Goal: Information Seeking & Learning: Check status

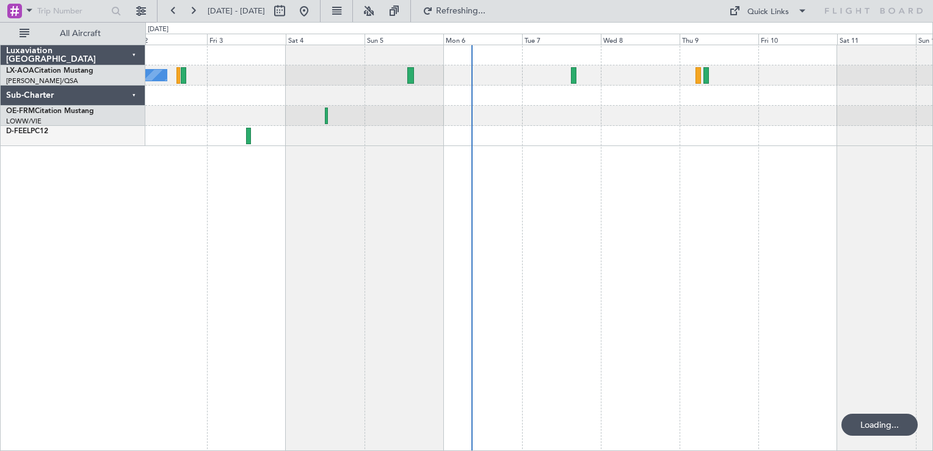
click at [528, 130] on div at bounding box center [538, 136] width 787 height 20
click at [527, 138] on div "No Crew Antwerp ([GEOGRAPHIC_DATA]) No Crew [GEOGRAPHIC_DATA] ([GEOGRAPHIC_DATA…" at bounding box center [538, 95] width 787 height 101
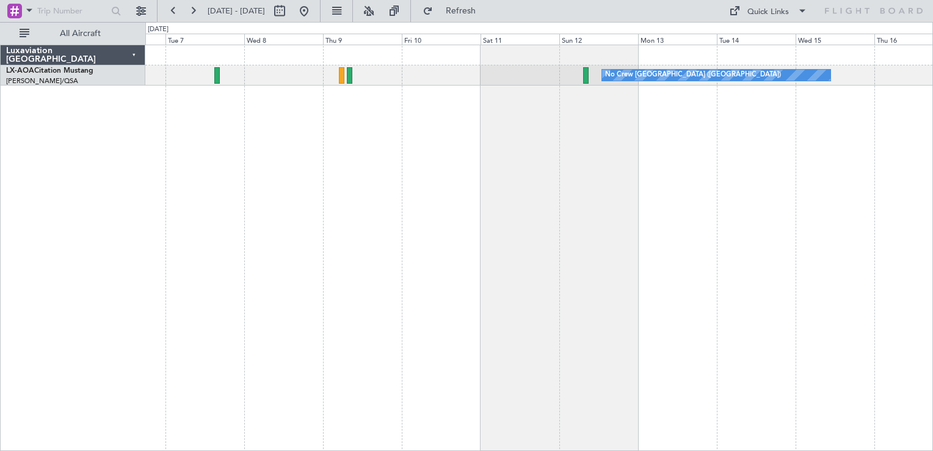
click at [571, 120] on div "No Crew [GEOGRAPHIC_DATA] ([GEOGRAPHIC_DATA])" at bounding box center [539, 248] width 788 height 406
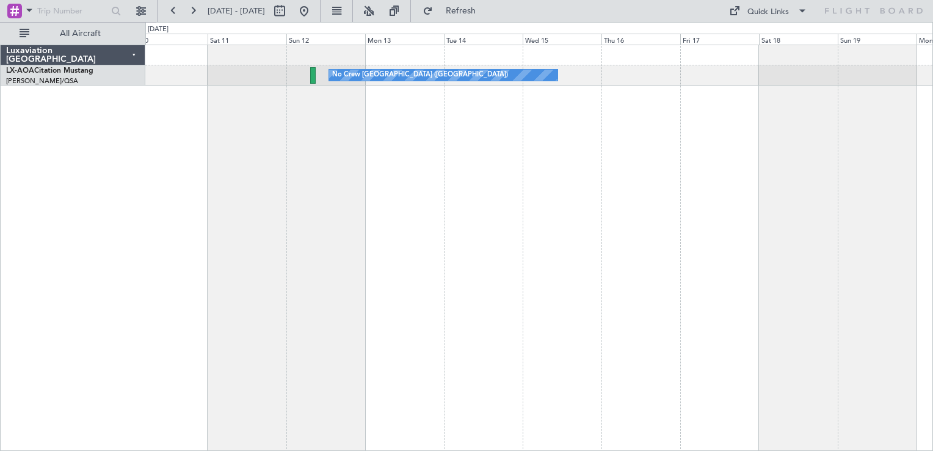
click at [443, 187] on div "No Crew [GEOGRAPHIC_DATA] ([GEOGRAPHIC_DATA]) Planned Maint [GEOGRAPHIC_DATA]" at bounding box center [539, 248] width 788 height 406
click at [530, 227] on div "No Crew [GEOGRAPHIC_DATA] ([GEOGRAPHIC_DATA]) Planned Maint [GEOGRAPHIC_DATA]" at bounding box center [539, 248] width 788 height 406
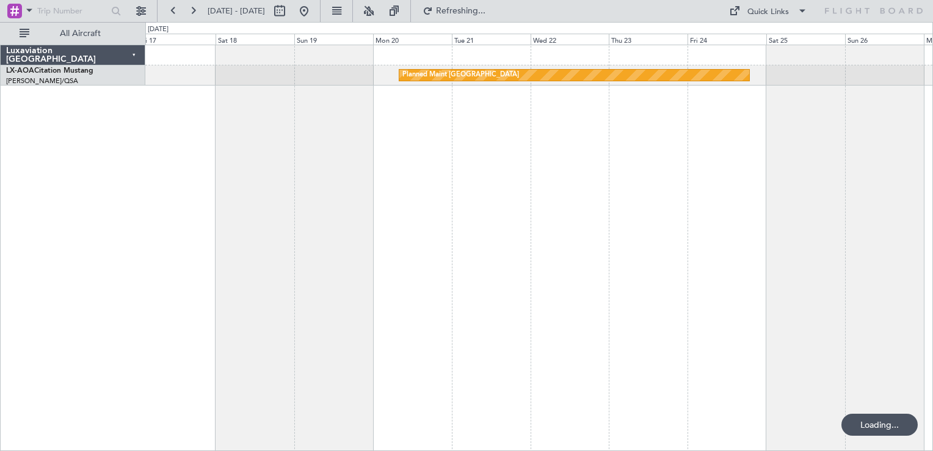
click at [493, 208] on div "Planned Maint [GEOGRAPHIC_DATA] No Crew [GEOGRAPHIC_DATA] ([GEOGRAPHIC_DATA])" at bounding box center [539, 248] width 788 height 406
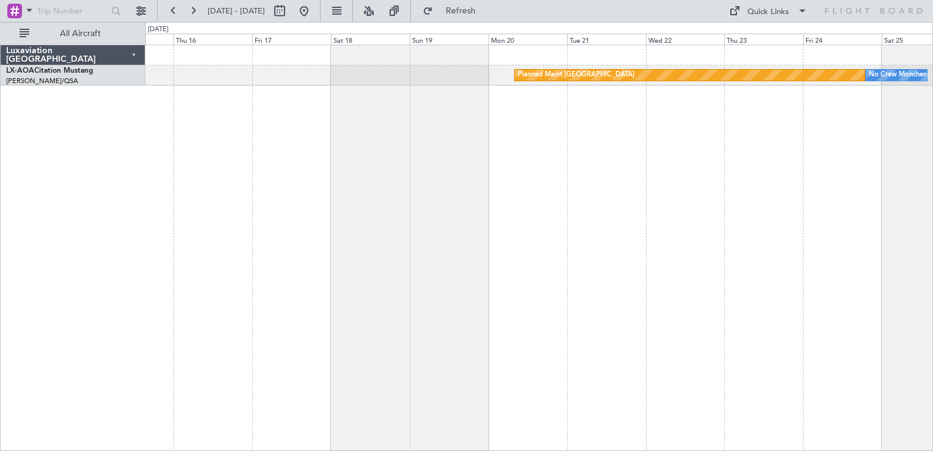
click at [728, 174] on div "Planned Maint [GEOGRAPHIC_DATA] No Crew [GEOGRAPHIC_DATA] No Crew [GEOGRAPHIC_D…" at bounding box center [539, 248] width 788 height 406
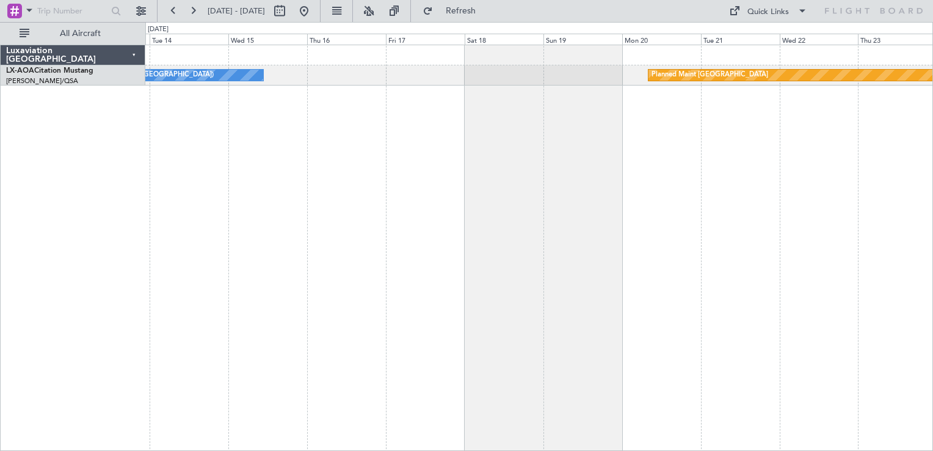
click at [630, 153] on div "Planned Maint [GEOGRAPHIC_DATA] No Crew [GEOGRAPHIC_DATA] ([GEOGRAPHIC_DATA]) N…" at bounding box center [539, 248] width 788 height 406
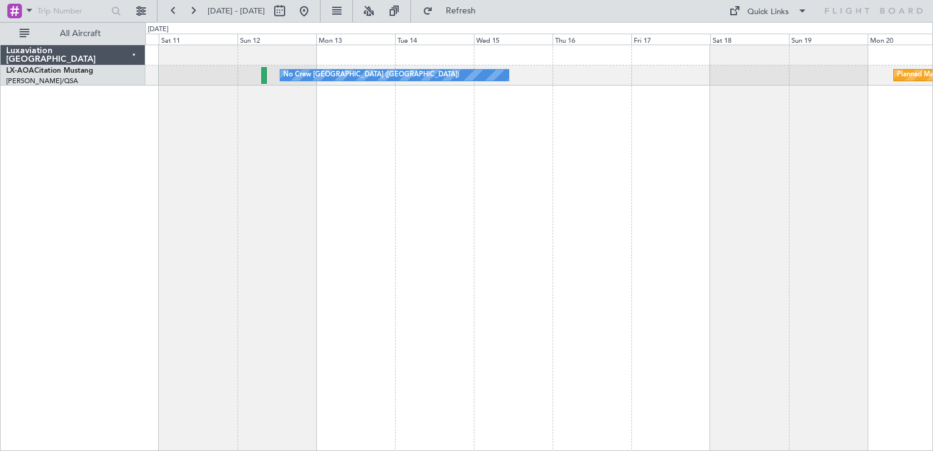
click at [790, 146] on div "Planned Maint [GEOGRAPHIC_DATA] No Crew [GEOGRAPHIC_DATA] ([GEOGRAPHIC_DATA])" at bounding box center [539, 248] width 788 height 406
click at [507, 189] on div "Planned Maint [GEOGRAPHIC_DATA] No Crew [GEOGRAPHIC_DATA] ([GEOGRAPHIC_DATA])" at bounding box center [539, 248] width 788 height 406
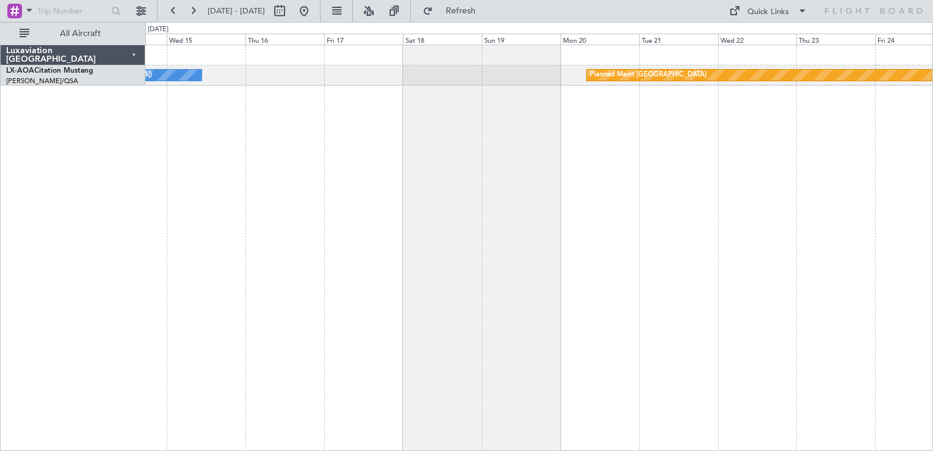
click at [540, 204] on div "Planned Maint [GEOGRAPHIC_DATA] No Crew [GEOGRAPHIC_DATA] ([GEOGRAPHIC_DATA]) N…" at bounding box center [539, 248] width 788 height 406
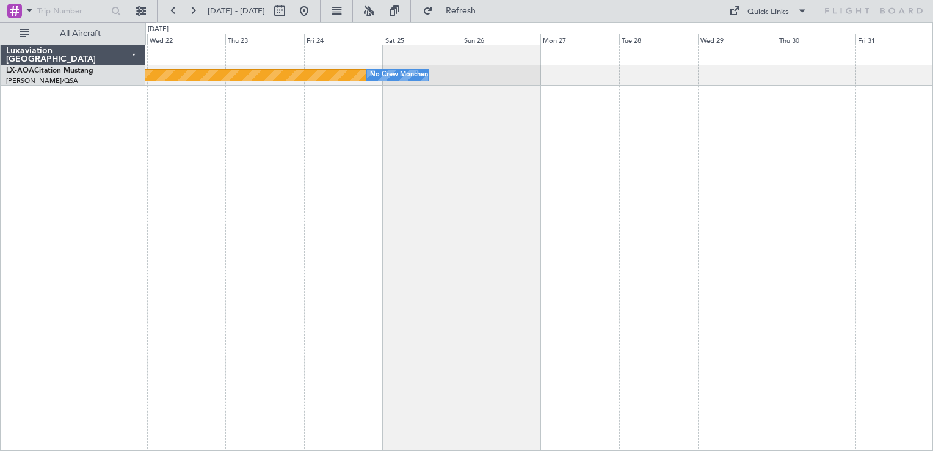
click at [464, 181] on div "Planned Maint [GEOGRAPHIC_DATA] No Crew [GEOGRAPHIC_DATA] No Crew Sabadell" at bounding box center [539, 248] width 788 height 406
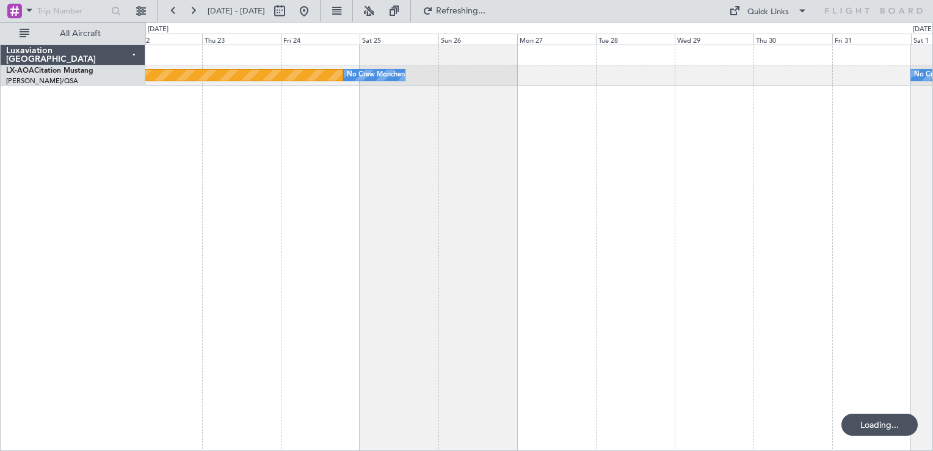
click at [436, 170] on div "Planned Maint [GEOGRAPHIC_DATA] No Crew [GEOGRAPHIC_DATA] No Crew Sabadell" at bounding box center [539, 248] width 788 height 406
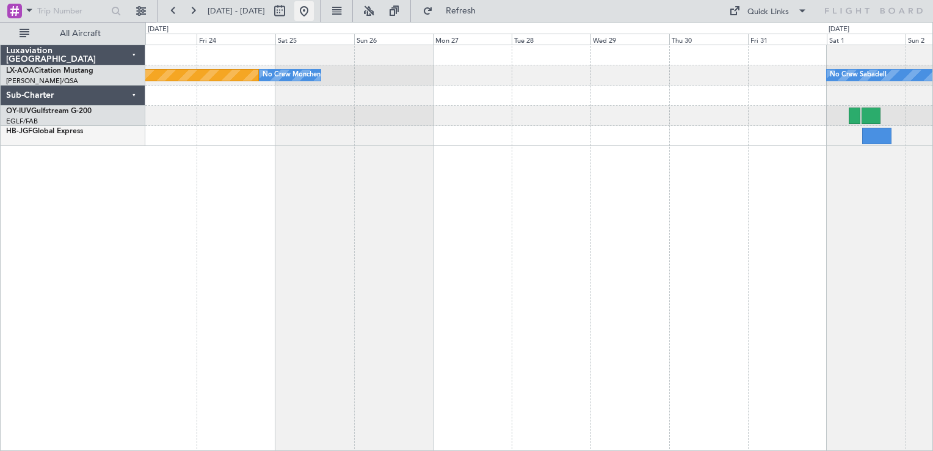
click at [314, 9] on button at bounding box center [304, 11] width 20 height 20
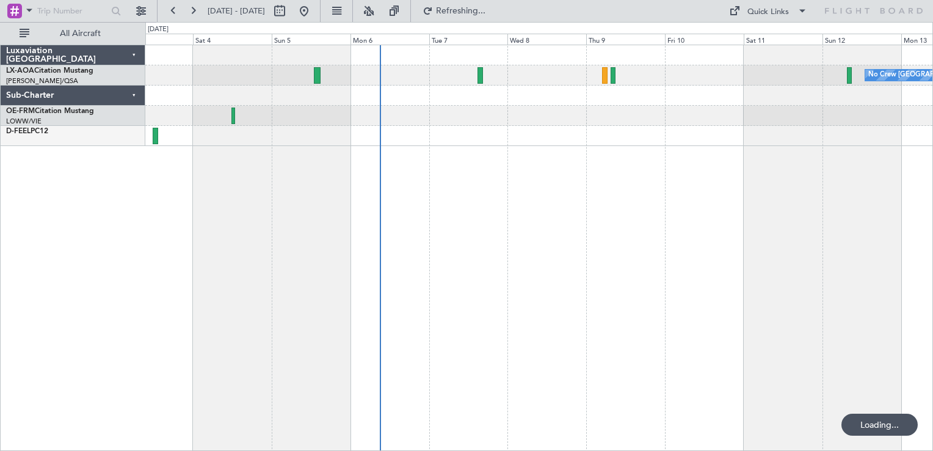
click at [462, 274] on div "No Crew [GEOGRAPHIC_DATA] ([GEOGRAPHIC_DATA]) No Crew [GEOGRAPHIC_DATA] ([GEOGR…" at bounding box center [539, 248] width 788 height 406
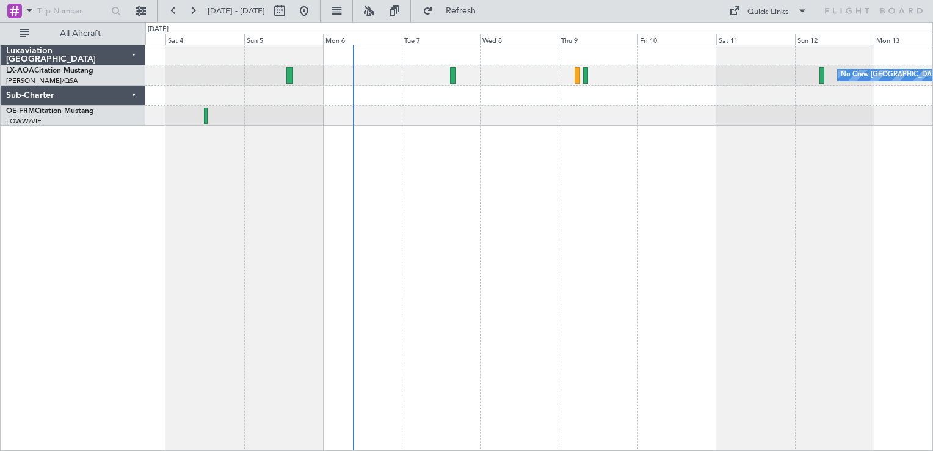
click at [603, 397] on div "No Crew [GEOGRAPHIC_DATA] ([GEOGRAPHIC_DATA]) No Crew [GEOGRAPHIC_DATA] ([GEOGR…" at bounding box center [539, 248] width 788 height 406
